Goal: Book appointment/travel/reservation

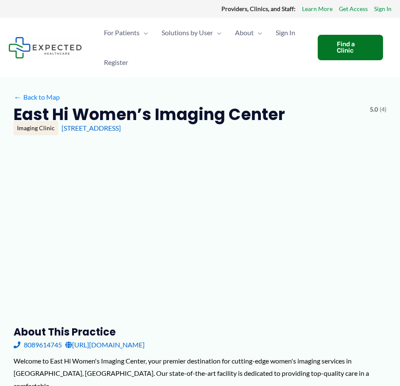
type input "**********"
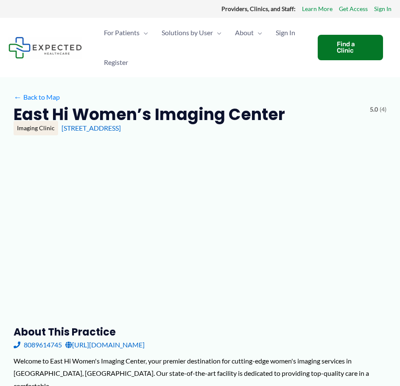
type input "**********"
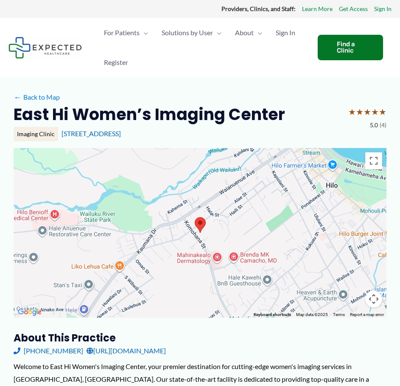
click at [149, 351] on link "[URL][DOMAIN_NAME]" at bounding box center [126, 351] width 79 height 13
